Goal: Information Seeking & Learning: Learn about a topic

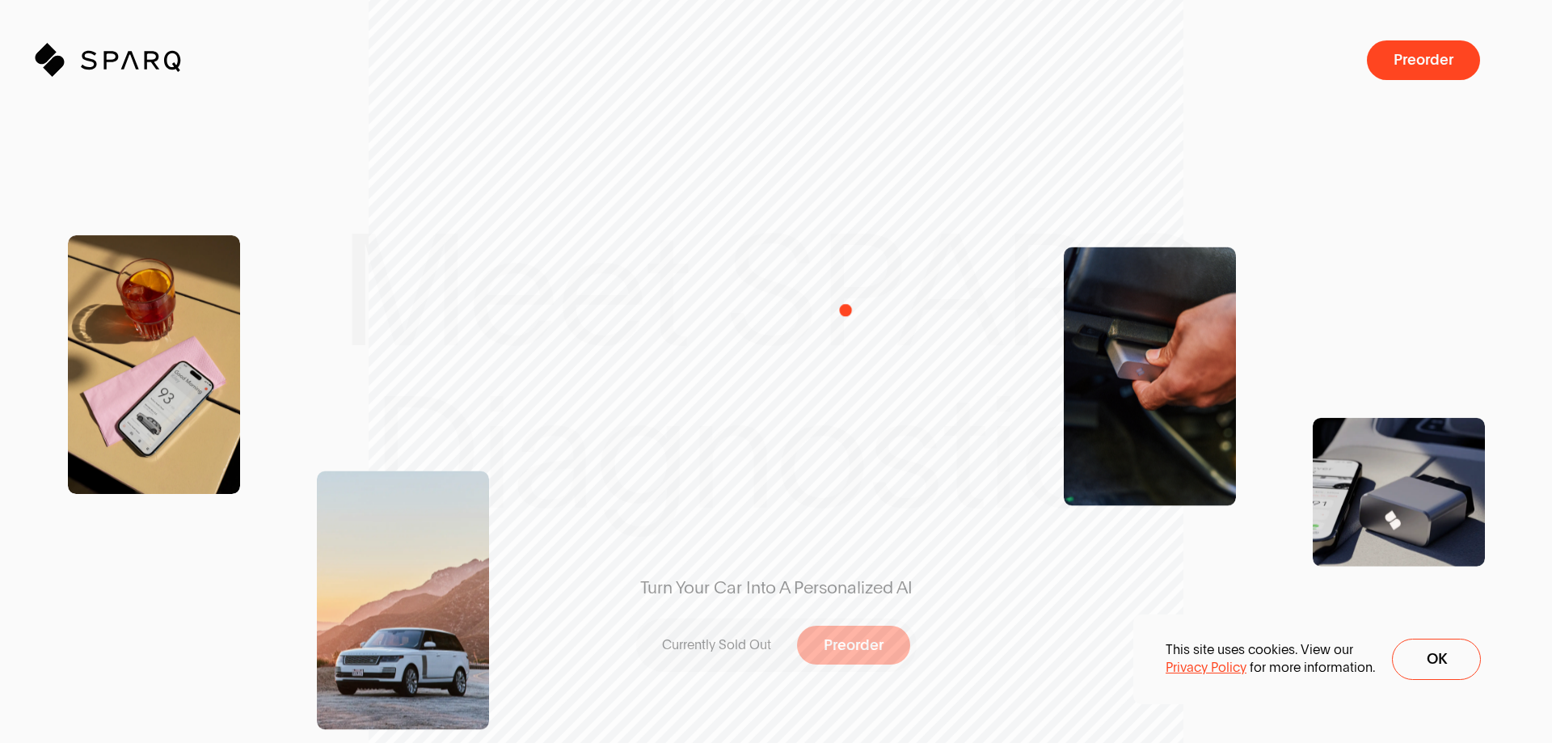
drag, startPoint x: 841, startPoint y: 319, endPoint x: 686, endPoint y: 372, distance: 164.2
click at [695, 371] on div "Turn Your Car Into A Personalized AI Currently Sold Out Preorder" at bounding box center [776, 371] width 479 height 619
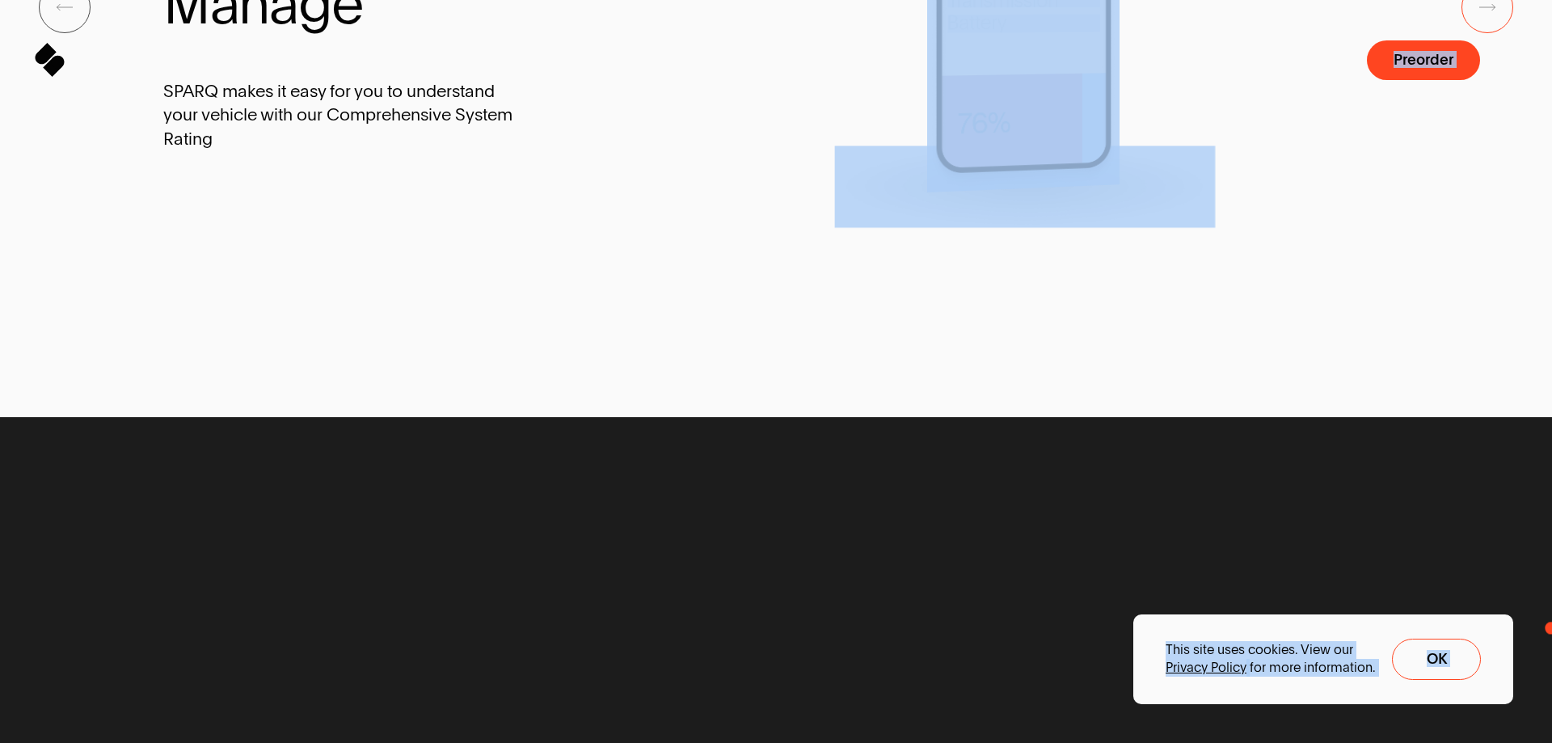
drag, startPoint x: 1552, startPoint y: 463, endPoint x: 1552, endPoint y: 775, distance: 311.3
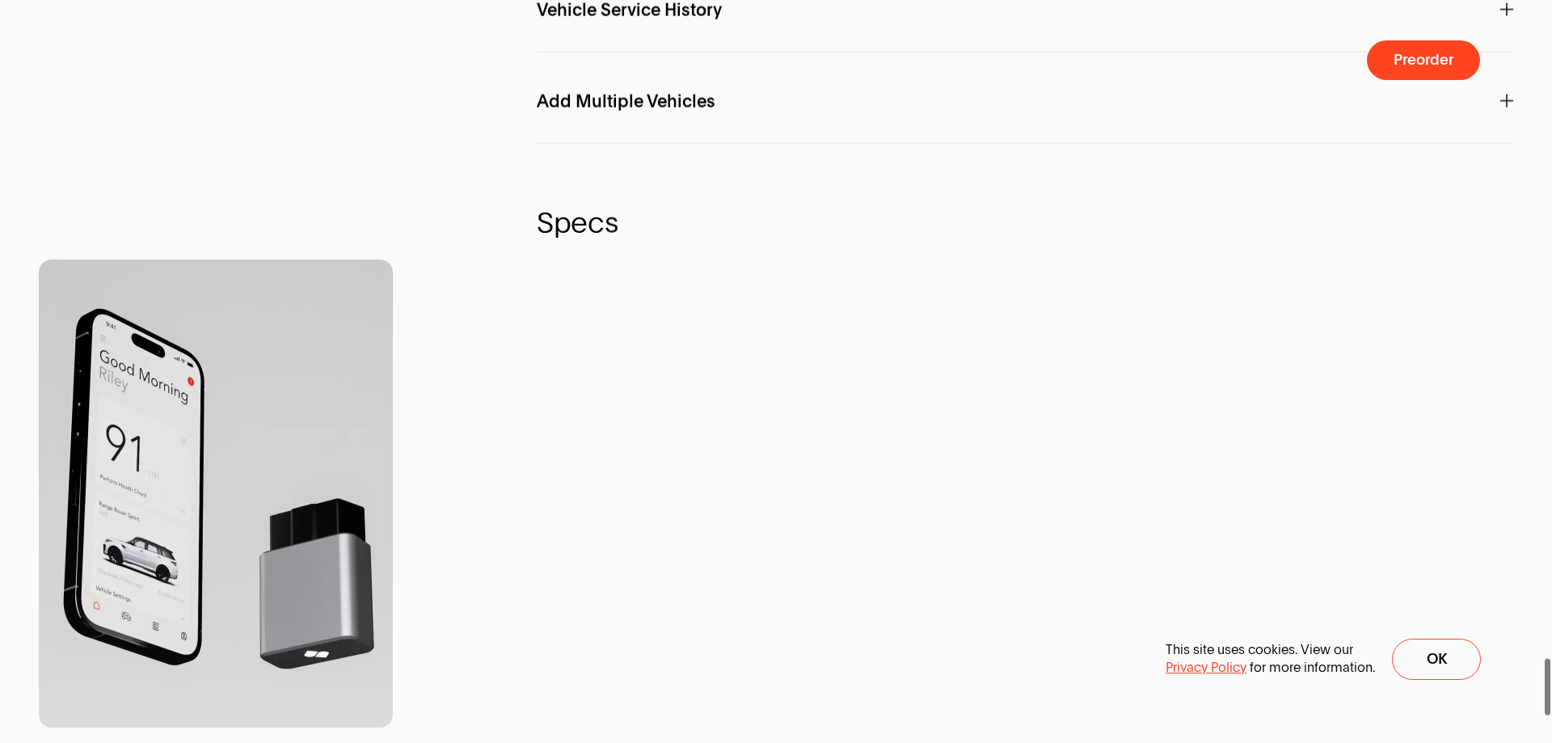
drag, startPoint x: 1544, startPoint y: 470, endPoint x: 1544, endPoint y: 775, distance: 304.8
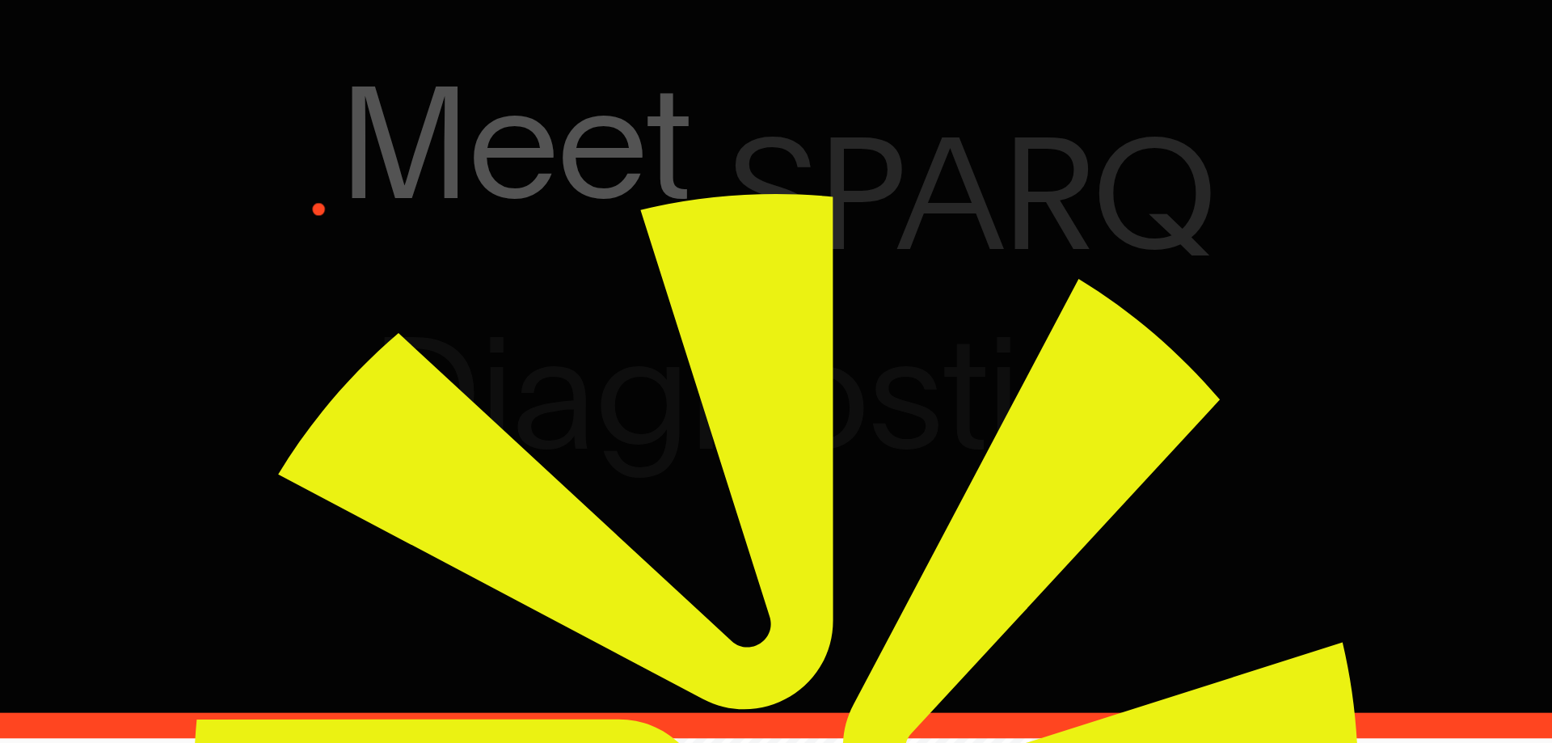
click at [319, 209] on p "Meet SPARQ Diagnostics" at bounding box center [776, 372] width 1552 height 326
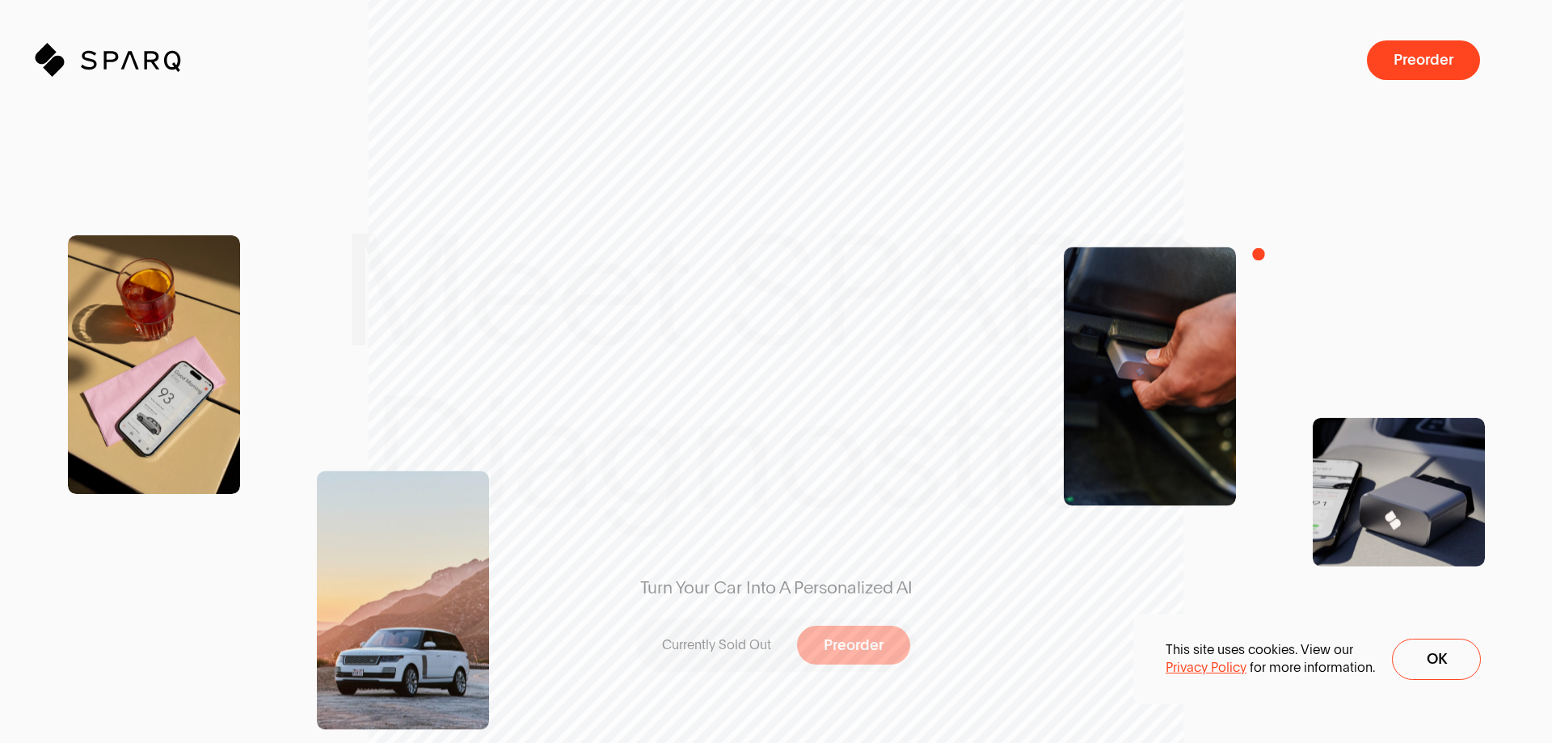
scroll to position [100, 0]
click at [0, 518] on icon at bounding box center [0, 518] width 0 height 0
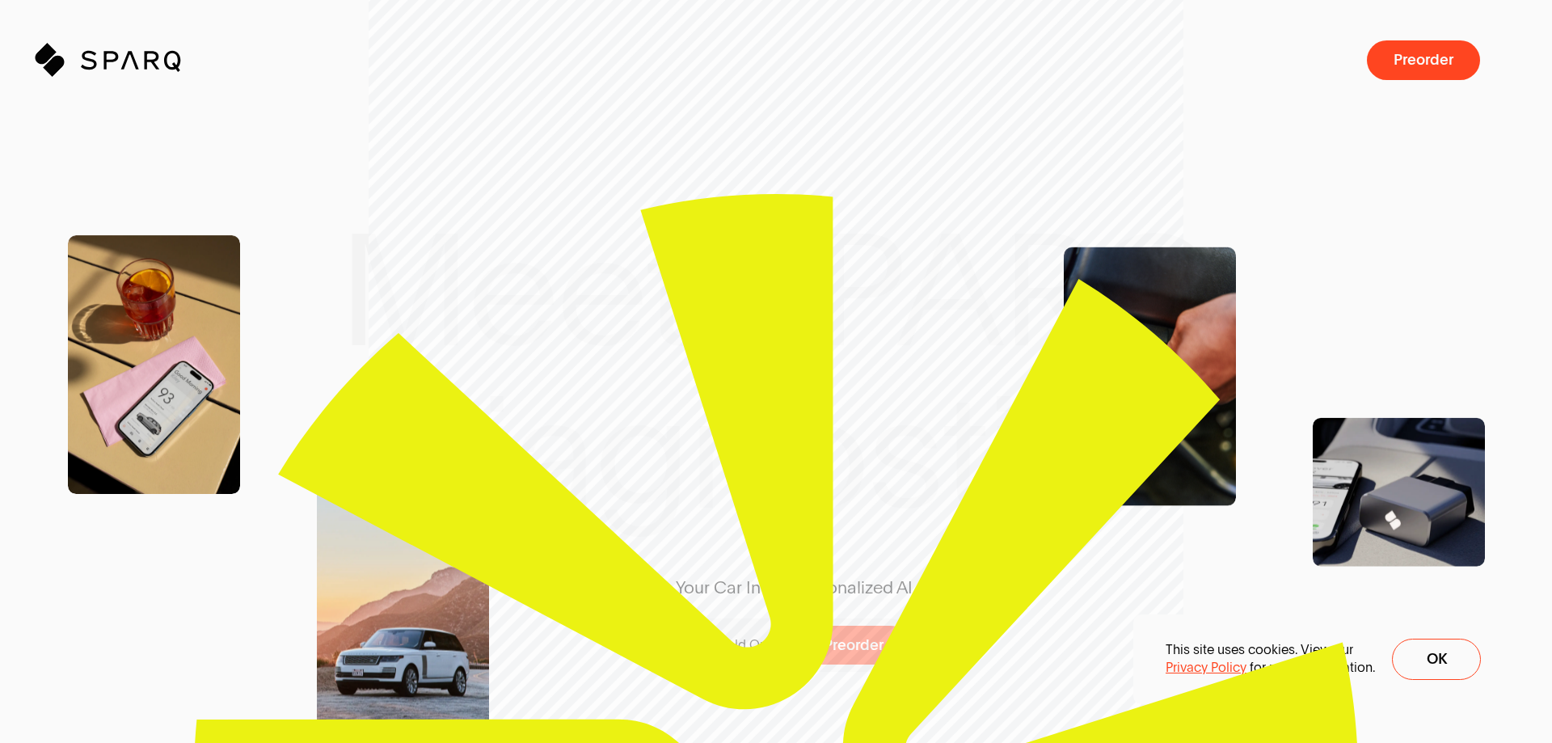
drag, startPoint x: 829, startPoint y: 246, endPoint x: 794, endPoint y: 361, distance: 120.7
click at [793, 361] on div "Turn Your Car Into A Personalized AI Currently Sold Out Preorder" at bounding box center [776, 371] width 479 height 619
drag, startPoint x: 802, startPoint y: 374, endPoint x: 861, endPoint y: 423, distance: 76.4
click at [859, 422] on div "Turn Your Car Into A Personalized AI Currently Sold Out Preorder" at bounding box center [776, 371] width 479 height 619
click at [1399, 69] on span "Preorder a SPARQ Diagnostics Device" at bounding box center [1423, 60] width 113 height 40
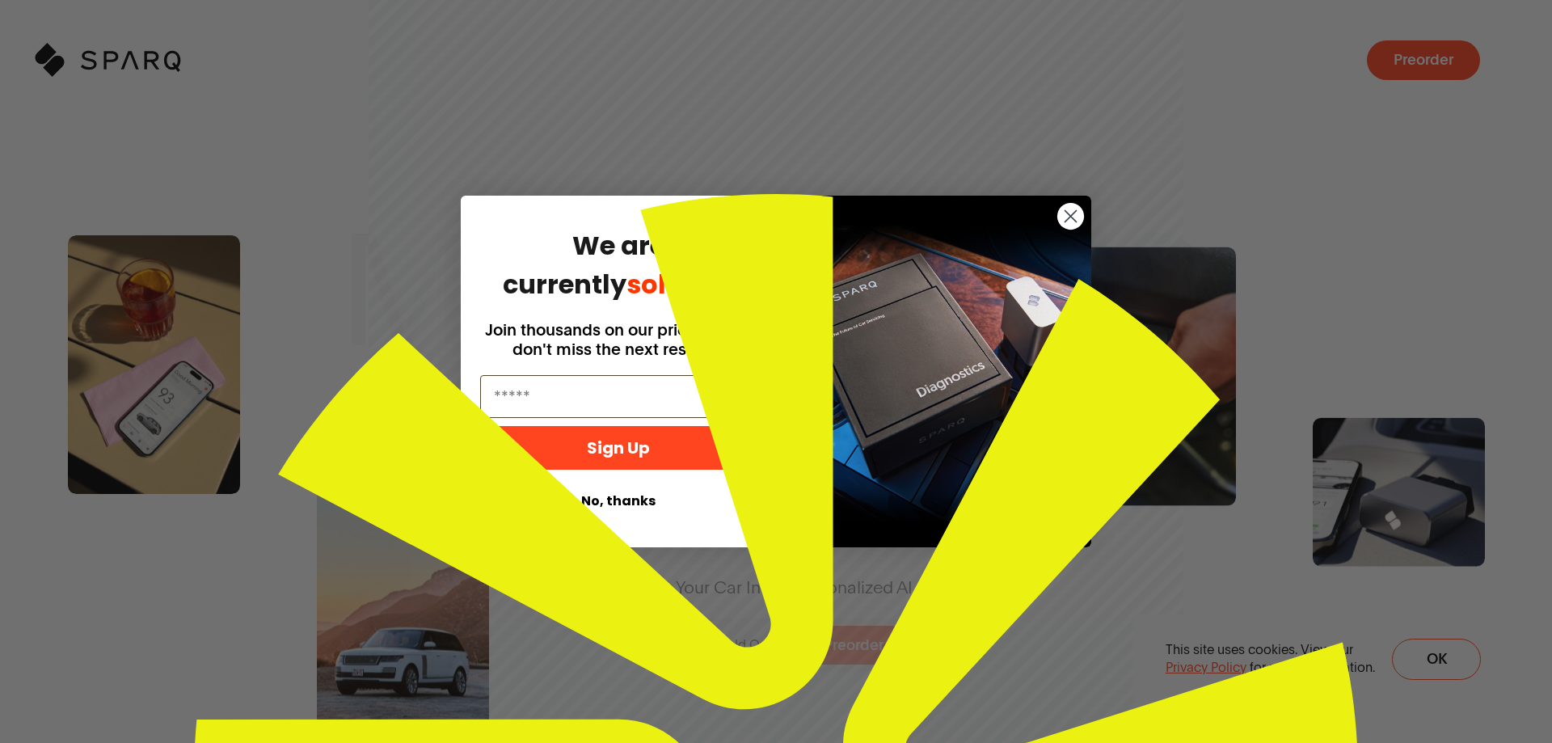
click at [1062, 223] on circle "Close dialog" at bounding box center [1071, 216] width 27 height 27
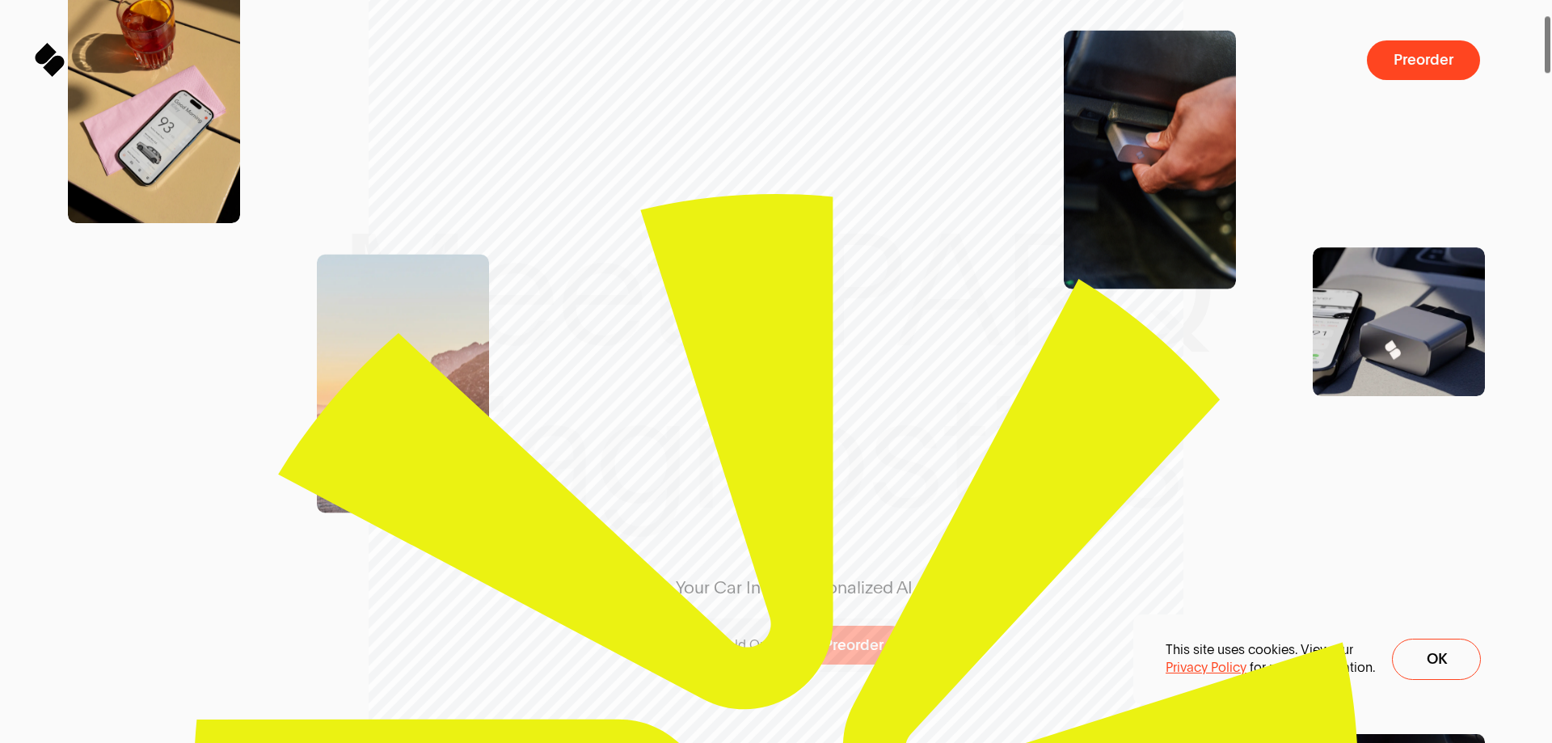
drag, startPoint x: 717, startPoint y: 410, endPoint x: 838, endPoint y: 343, distance: 138.6
click at [837, 347] on div "Turn Your Car Into A Personalized AI Currently Sold Out Preorder" at bounding box center [776, 371] width 479 height 619
drag, startPoint x: 834, startPoint y: 342, endPoint x: 737, endPoint y: 371, distance: 102.1
click at [754, 361] on div "Turn Your Car Into A Personalized AI Currently Sold Out Preorder" at bounding box center [776, 371] width 479 height 619
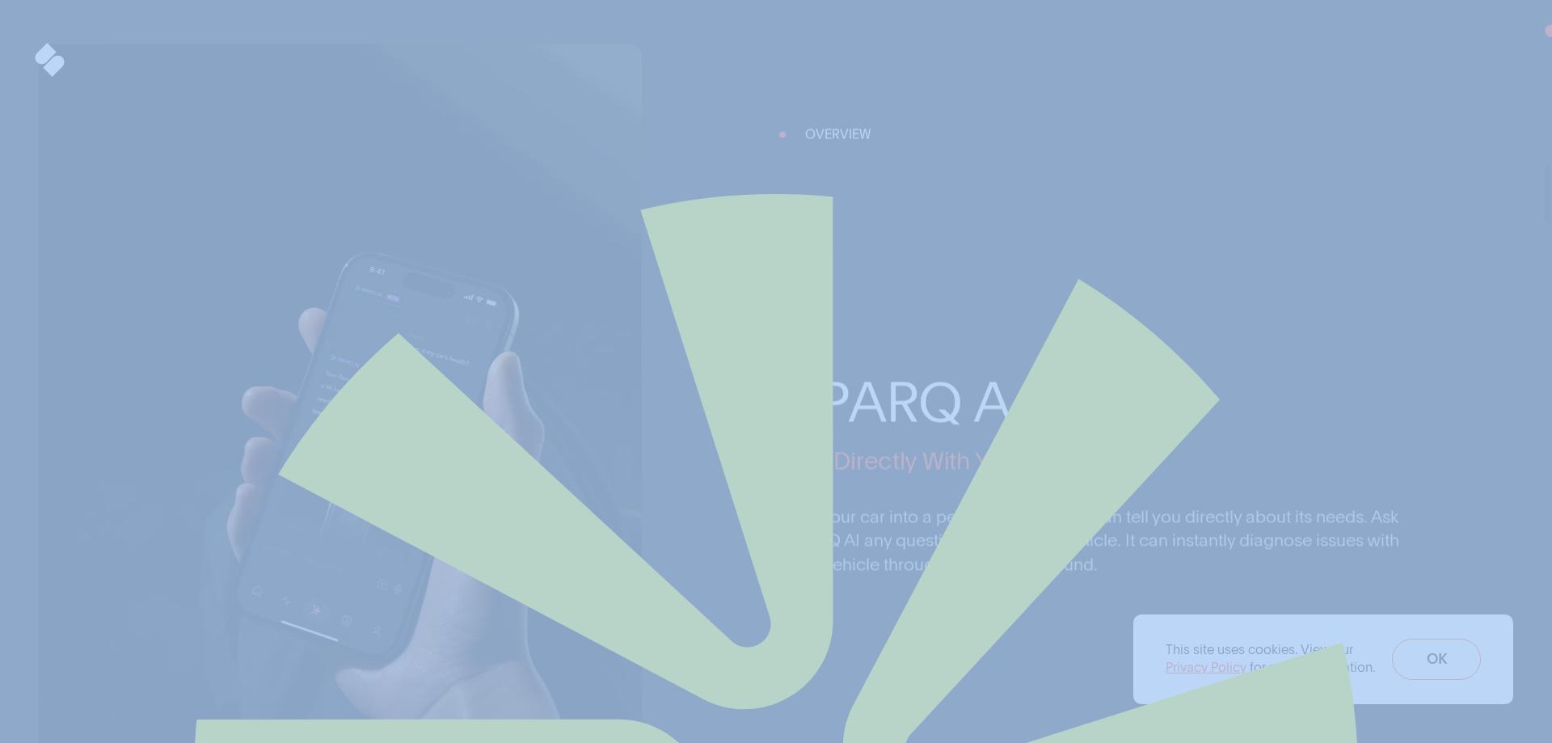
drag, startPoint x: 1551, startPoint y: 188, endPoint x: 1552, endPoint y: -98, distance: 286.2
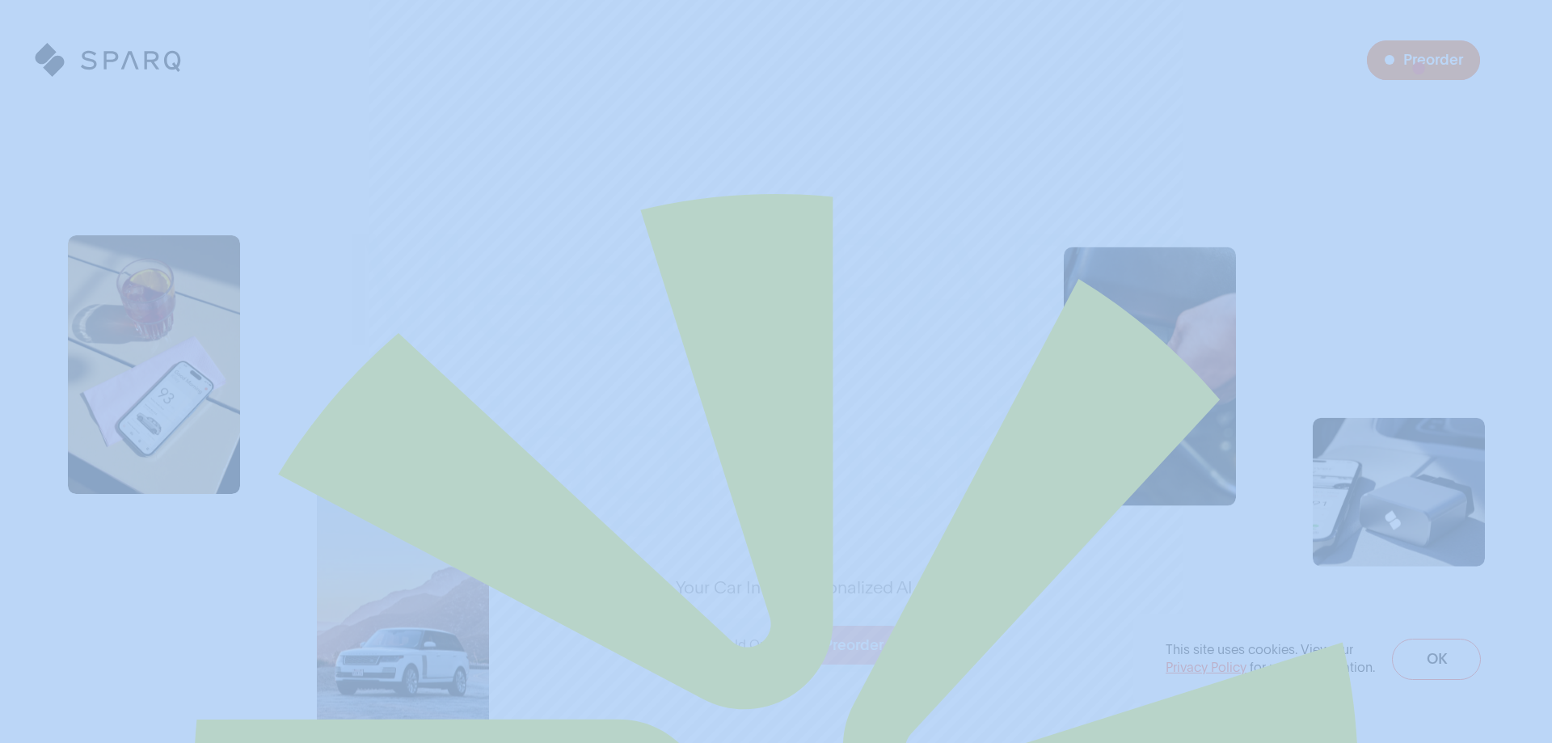
click at [1425, 68] on span "Preorder a SPARQ Diagnostics Device" at bounding box center [1423, 60] width 113 height 40
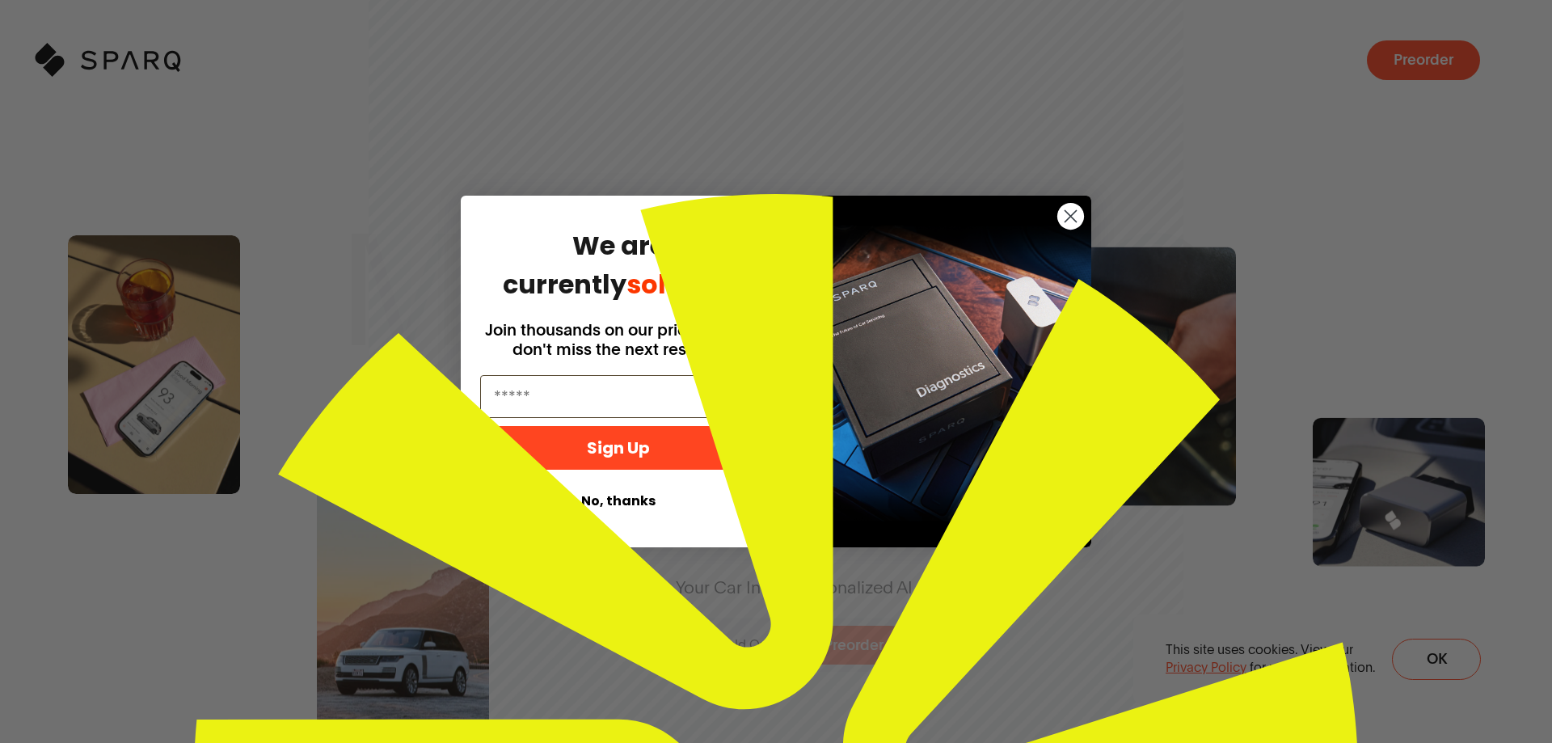
click at [577, 336] on span "Join thousands on our priority list—don't miss the next restock." at bounding box center [618, 339] width 267 height 39
click at [627, 502] on button "No, thanks" at bounding box center [618, 501] width 277 height 31
